Goal: Ask a question

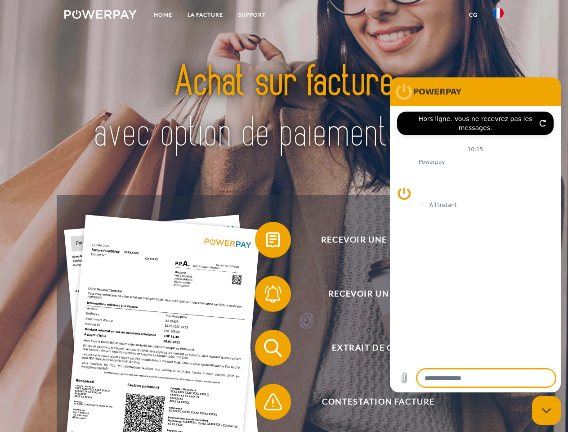
click at [100, 16] on img at bounding box center [100, 14] width 72 height 9
click at [498, 16] on img at bounding box center [498, 13] width 11 height 11
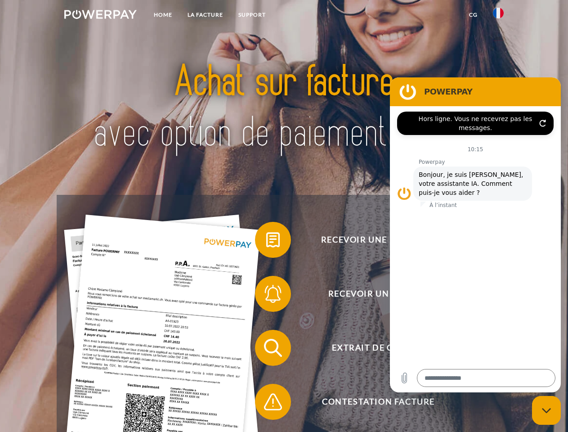
click at [473, 15] on link "CG" at bounding box center [473, 15] width 24 height 16
click at [266, 241] on span at bounding box center [259, 239] width 45 height 45
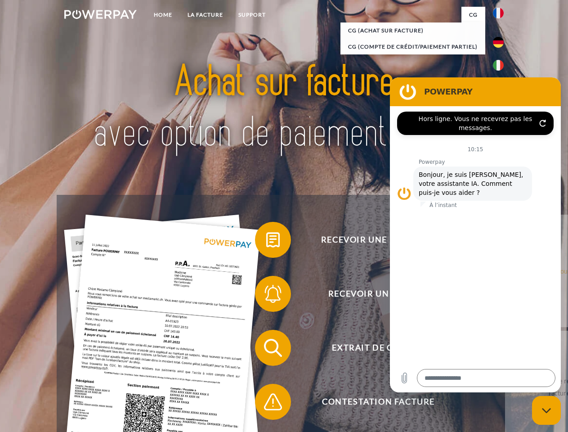
click at [266, 295] on span at bounding box center [259, 293] width 45 height 45
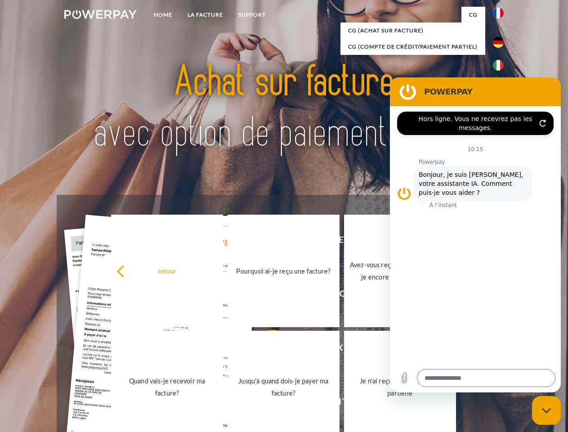
click at [266, 349] on link "Jusqu'à quand dois-je payer ma facture?" at bounding box center [284, 387] width 112 height 112
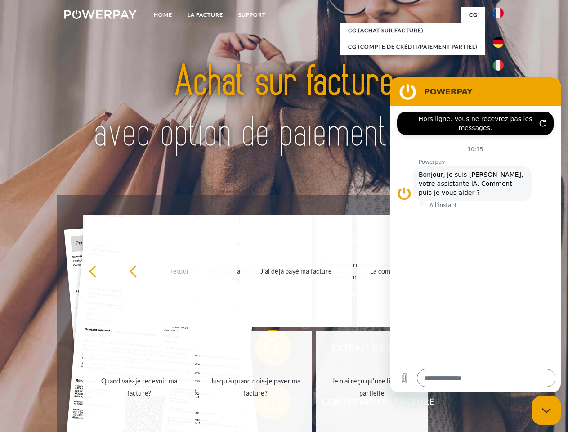
click at [266, 403] on span at bounding box center [259, 401] width 45 height 45
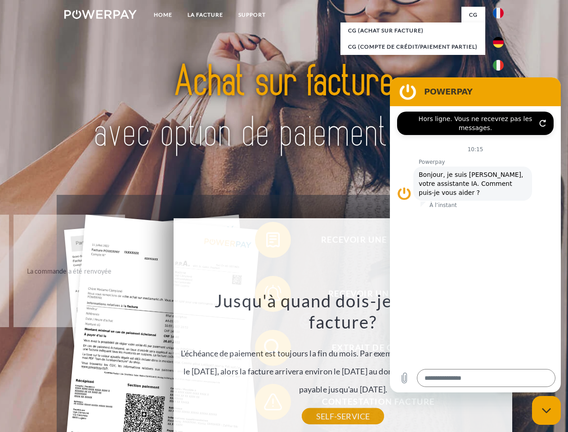
click at [546, 410] on icon "Fermer la fenêtre de messagerie" at bounding box center [546, 410] width 9 height 6
type textarea "*"
